Goal: Transaction & Acquisition: Purchase product/service

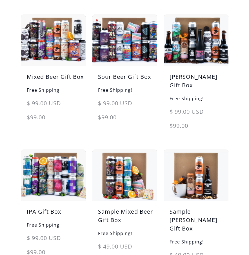
scroll to position [116, 0]
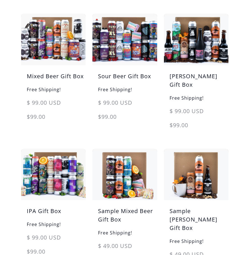
click at [45, 165] on img at bounding box center [53, 175] width 65 height 52
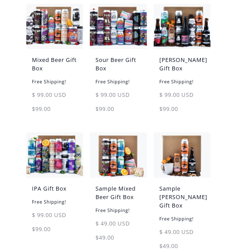
scroll to position [0, 0]
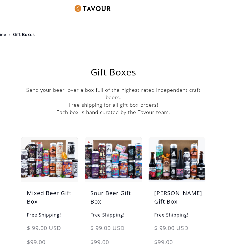
click at [81, 8] on img at bounding box center [92, 8] width 36 height 7
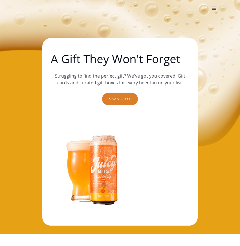
click at [213, 8] on div "menu" at bounding box center [214, 8] width 7 height 7
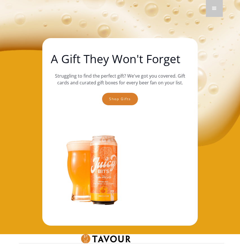
click at [17, 51] on div "A Gift They Won't Forget Struggling to find the perfect gift? We've got you cov…" at bounding box center [120, 117] width 240 height 234
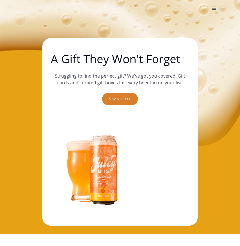
click at [212, 8] on div "menu" at bounding box center [214, 8] width 7 height 7
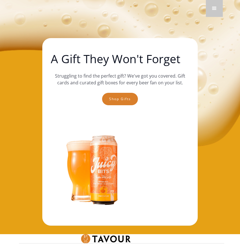
click at [211, 10] on div "menu" at bounding box center [214, 8] width 7 height 7
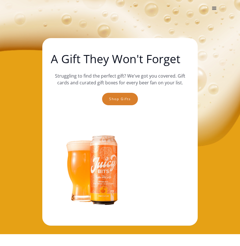
click at [214, 7] on div "menu" at bounding box center [214, 8] width 7 height 7
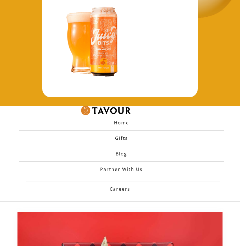
scroll to position [129, 0]
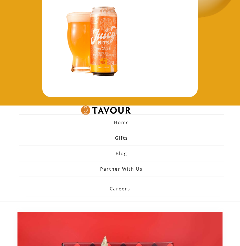
click at [119, 120] on strong "Home" at bounding box center [121, 122] width 15 height 6
